Goal: Find specific page/section: Find specific page/section

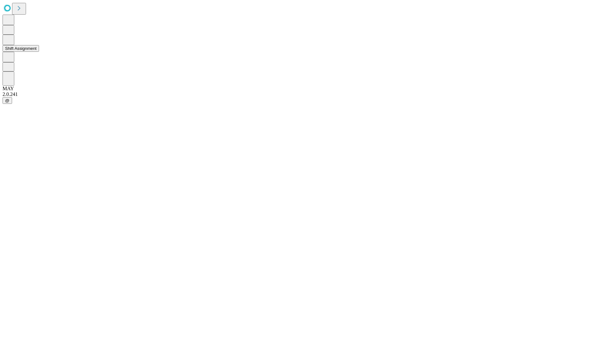
click at [39, 52] on button "Shift Assignment" at bounding box center [21, 48] width 36 height 7
